Goal: Task Accomplishment & Management: Manage account settings

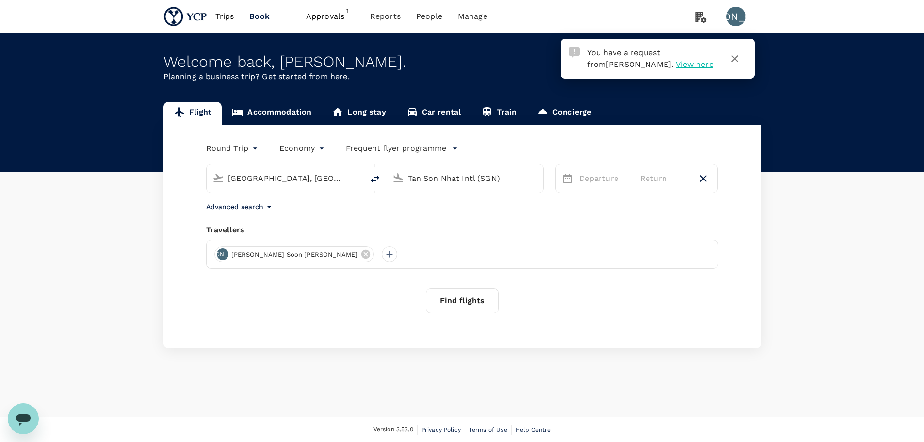
click at [326, 17] on span "Approvals" at bounding box center [330, 17] width 49 height 12
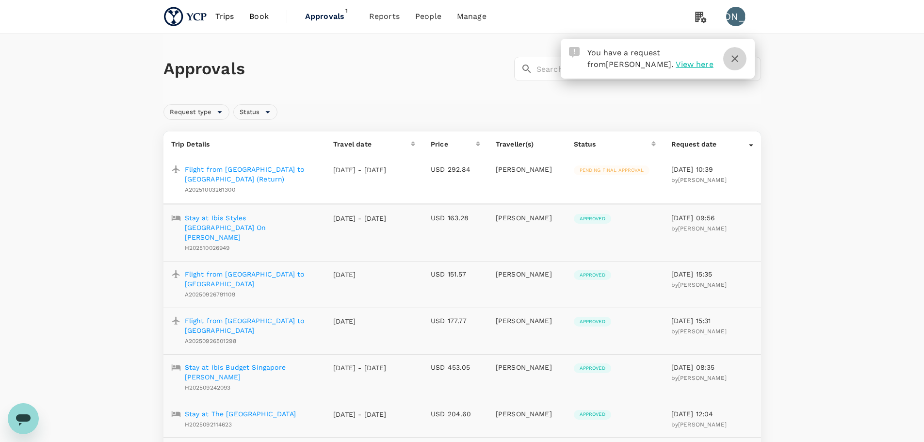
click at [735, 61] on icon "button" at bounding box center [735, 59] width 12 height 12
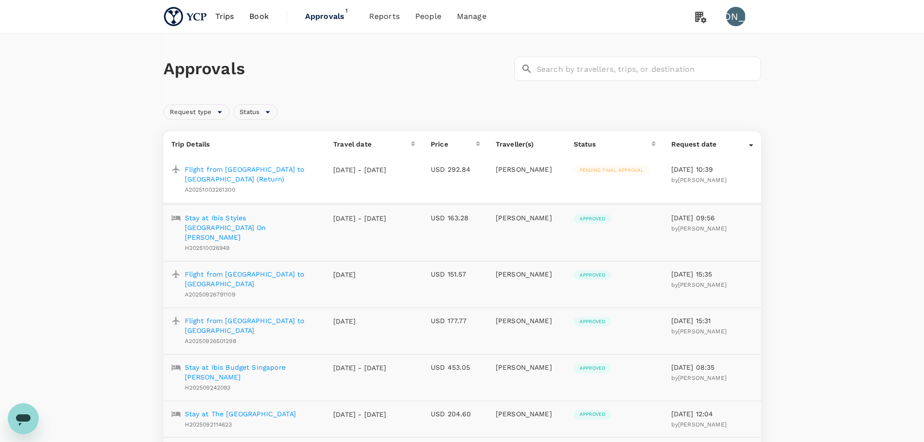
click at [228, 171] on p "Flight from [GEOGRAPHIC_DATA] to [GEOGRAPHIC_DATA] (Return)" at bounding box center [251, 173] width 133 height 19
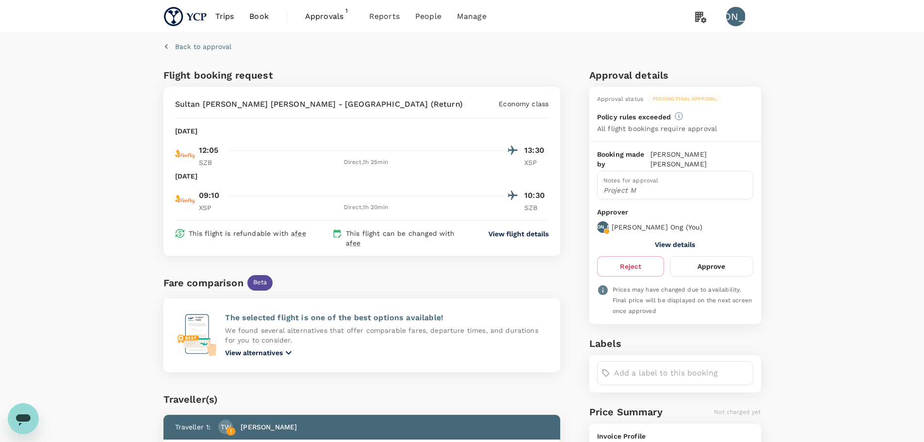
click at [720, 256] on button "Approve" at bounding box center [711, 266] width 83 height 20
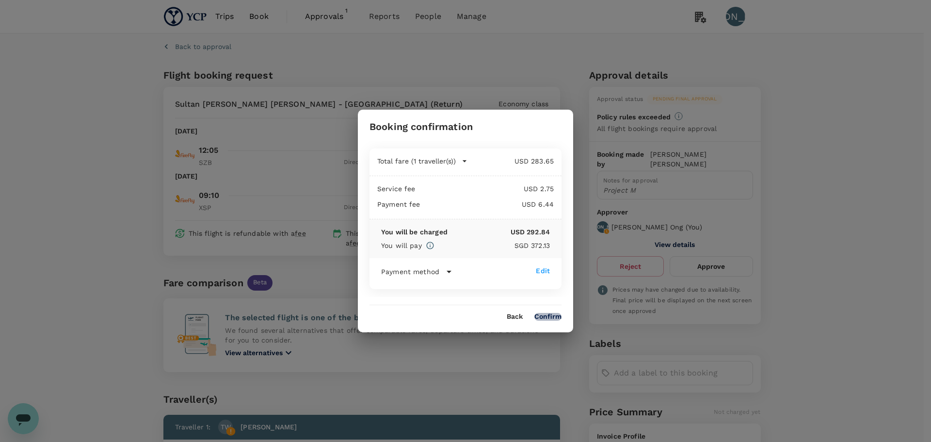
click at [561, 316] on button "Confirm" at bounding box center [548, 317] width 27 height 8
